Goal: Transaction & Acquisition: Book appointment/travel/reservation

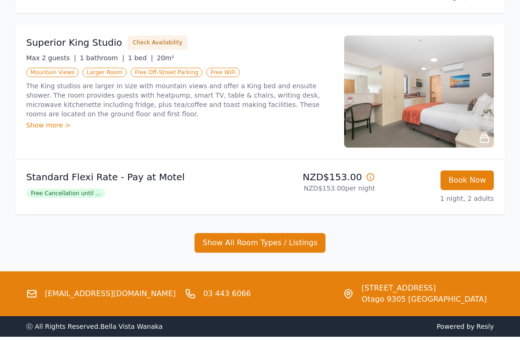
scroll to position [335, 0]
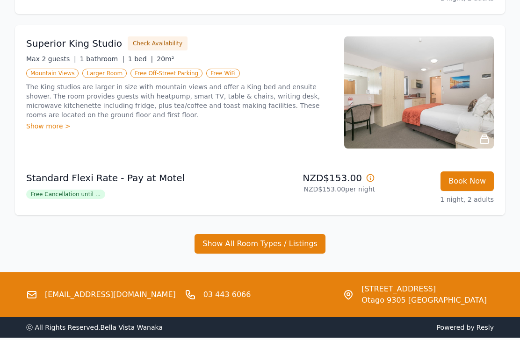
click at [262, 247] on button "Show All Room Types / Listings" at bounding box center [259, 245] width 131 height 20
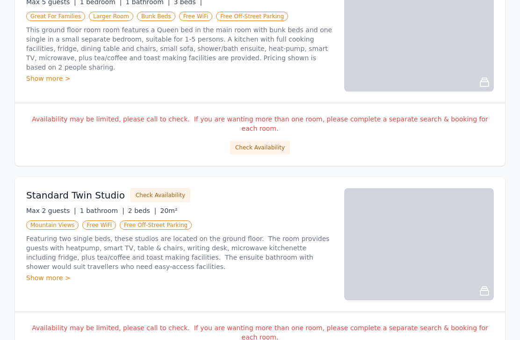
scroll to position [803, 0]
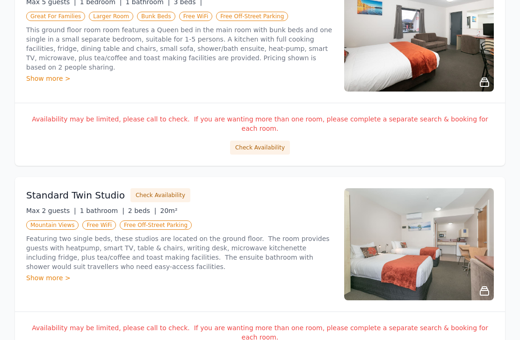
click at [142, 188] on button "Check Availability" at bounding box center [160, 195] width 60 height 14
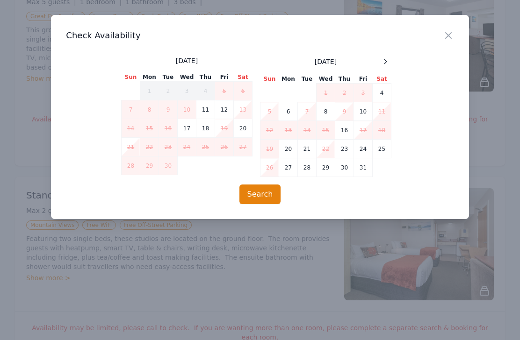
click at [130, 112] on td "7" at bounding box center [130, 110] width 19 height 19
click at [153, 108] on td "8" at bounding box center [149, 110] width 19 height 19
click at [136, 117] on td "7" at bounding box center [130, 110] width 19 height 19
click at [266, 193] on button "Search" at bounding box center [260, 195] width 42 height 20
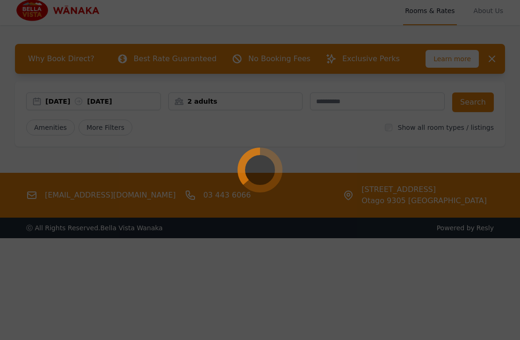
scroll to position [0, 0]
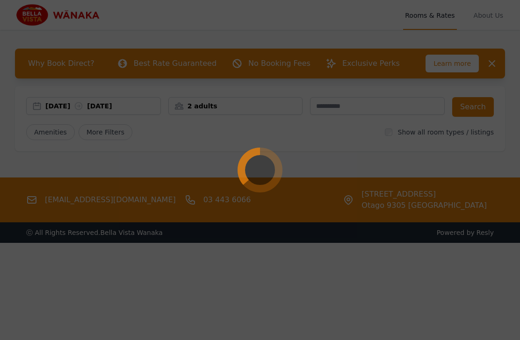
click at [367, 130] on div at bounding box center [260, 170] width 520 height 340
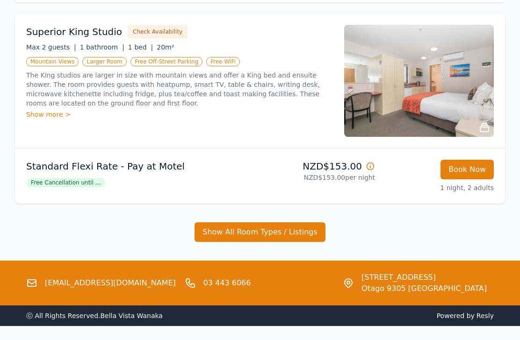
scroll to position [347, 0]
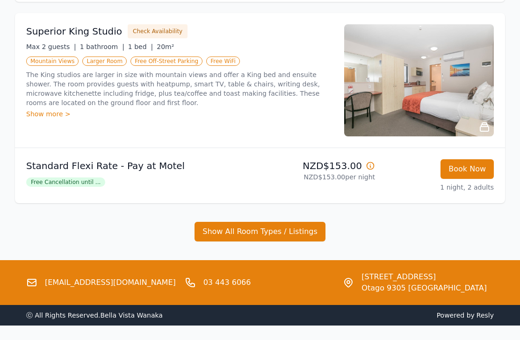
click at [281, 232] on button "Show All Room Types / Listings" at bounding box center [259, 233] width 131 height 20
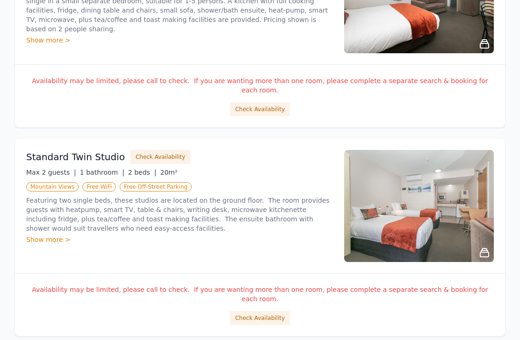
scroll to position [843, 0]
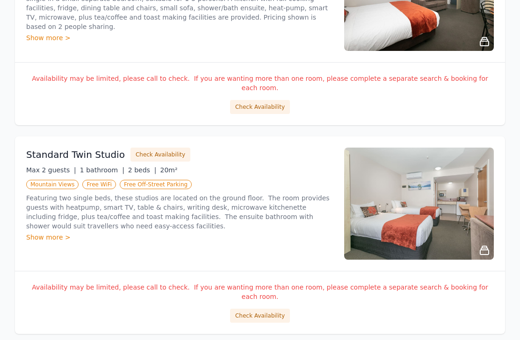
click at [269, 309] on button "Check Availability" at bounding box center [260, 316] width 60 height 14
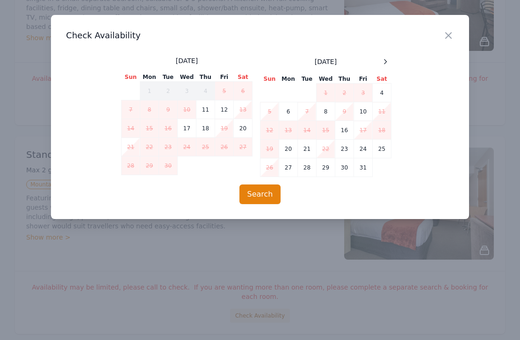
click at [134, 113] on td "7" at bounding box center [130, 110] width 19 height 19
click at [148, 117] on td "8" at bounding box center [149, 110] width 19 height 19
click at [260, 196] on button "Search" at bounding box center [260, 195] width 42 height 20
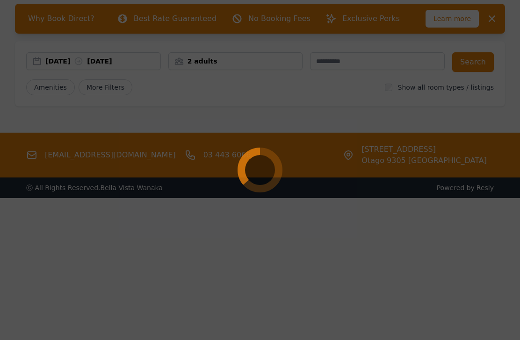
click at [301, 104] on div at bounding box center [260, 170] width 520 height 340
click at [344, 126] on div at bounding box center [260, 170] width 520 height 340
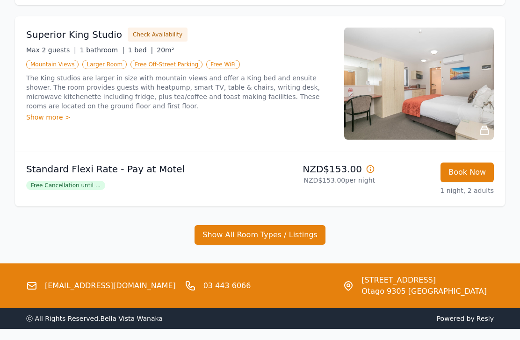
scroll to position [347, 0]
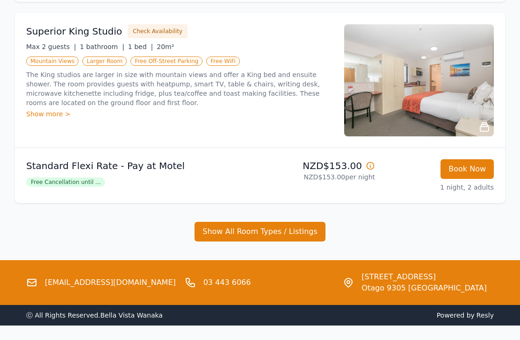
click at [270, 236] on button "Show All Room Types / Listings" at bounding box center [259, 233] width 131 height 20
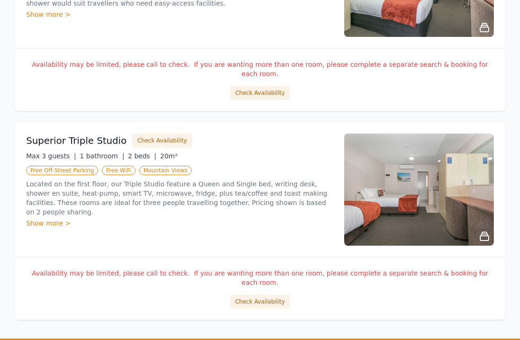
scroll to position [1066, 0]
click at [269, 295] on button "Check Availability" at bounding box center [260, 302] width 60 height 14
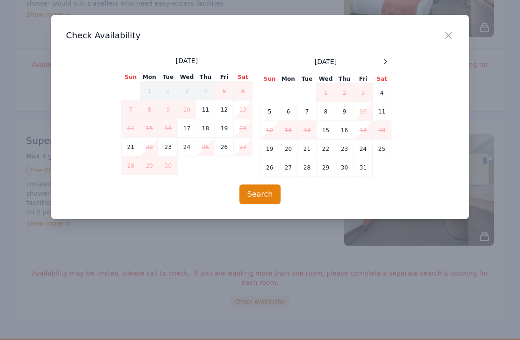
click at [130, 111] on td "7" at bounding box center [130, 110] width 19 height 19
click at [151, 116] on td "8" at bounding box center [149, 110] width 19 height 19
click at [272, 202] on button "Search" at bounding box center [260, 195] width 42 height 20
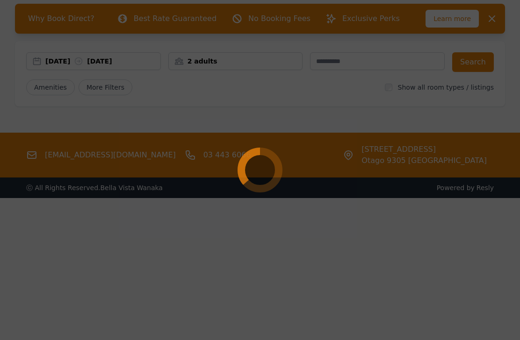
scroll to position [76, 0]
